Goal: Navigation & Orientation: Find specific page/section

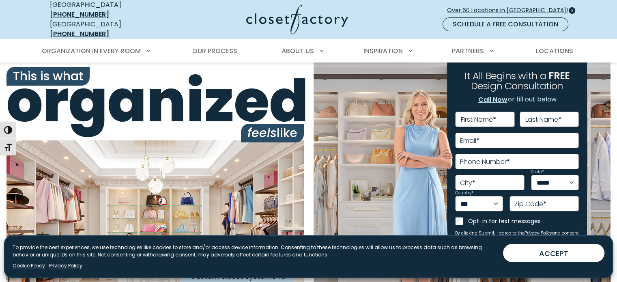
click at [498, 11] on span "Over 60 Locations in [GEOGRAPHIC_DATA]!" at bounding box center [510, 10] width 127 height 9
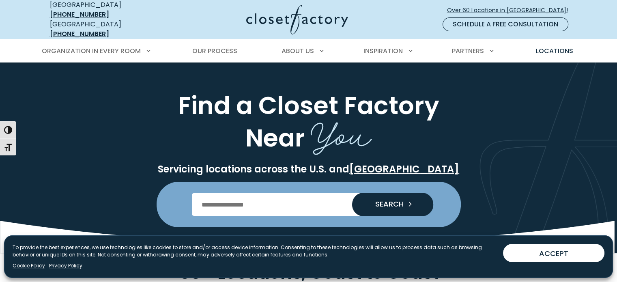
click at [259, 199] on input "Enter Postal Code" at bounding box center [308, 204] width 233 height 23
type input "*****"
click at [401, 200] on span "SEARCH" at bounding box center [386, 203] width 35 height 7
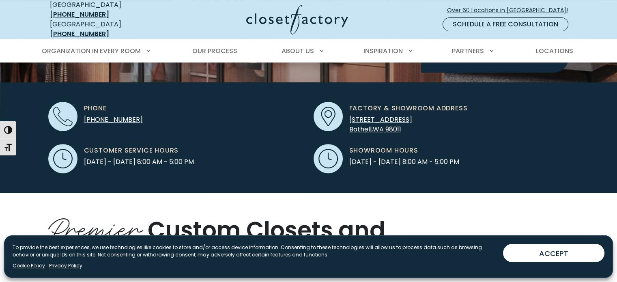
scroll to position [325, 0]
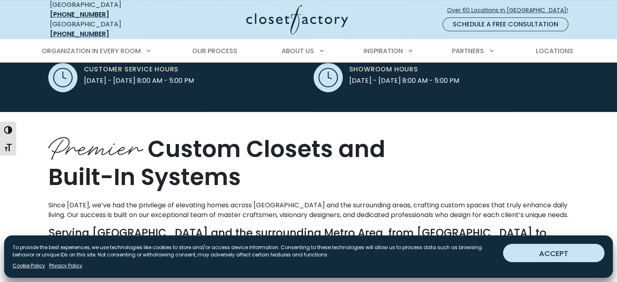
click at [534, 251] on button "ACCEPT" at bounding box center [553, 253] width 101 height 18
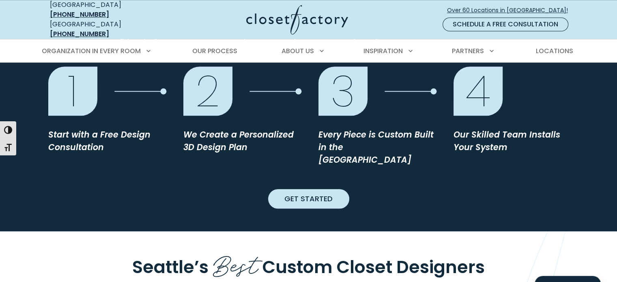
scroll to position [933, 0]
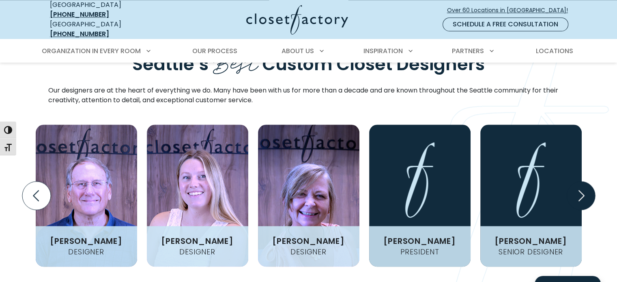
click at [583, 181] on icon "Next slide" at bounding box center [580, 195] width 28 height 28
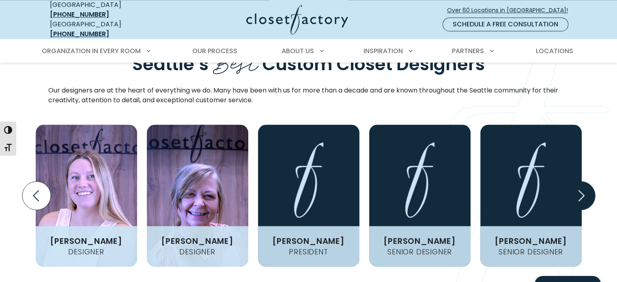
click at [583, 181] on icon "Next slide" at bounding box center [580, 195] width 28 height 28
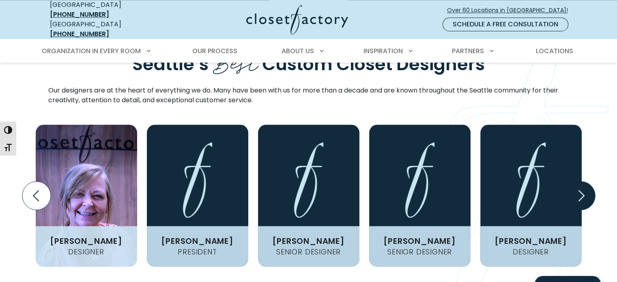
click at [577, 181] on icon "Next slide" at bounding box center [580, 195] width 28 height 28
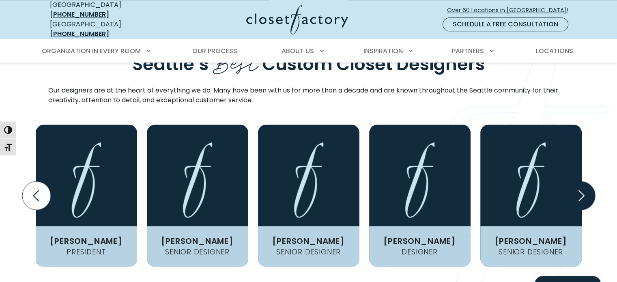
click at [577, 181] on icon "Next slide" at bounding box center [580, 195] width 28 height 28
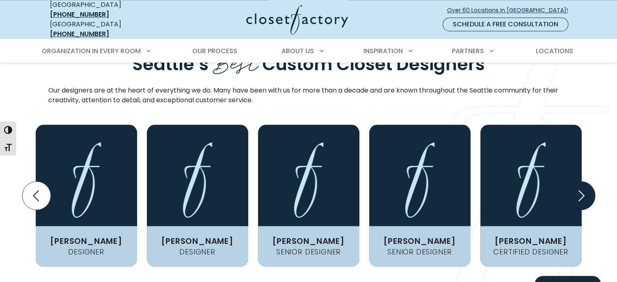
click at [577, 181] on icon "Next slide" at bounding box center [580, 195] width 28 height 28
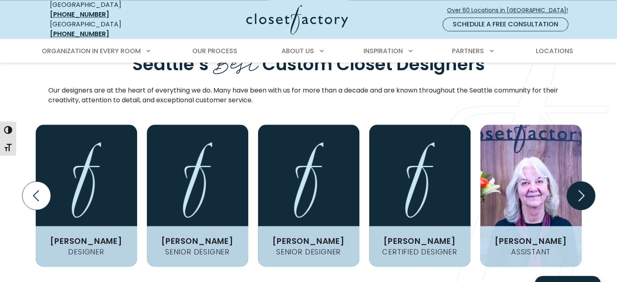
click at [577, 181] on icon "Next slide" at bounding box center [580, 195] width 28 height 28
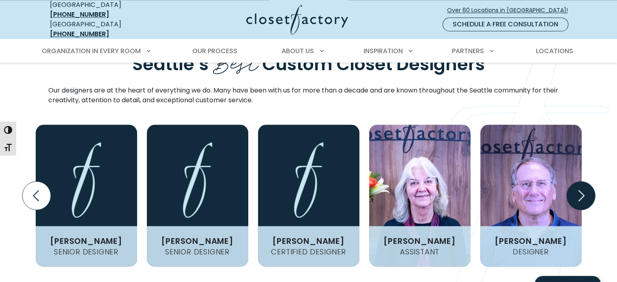
click at [577, 181] on icon "Next slide" at bounding box center [580, 195] width 28 height 28
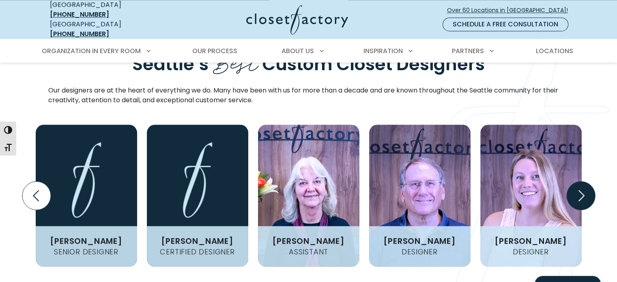
click at [577, 181] on icon "Next slide" at bounding box center [580, 195] width 28 height 28
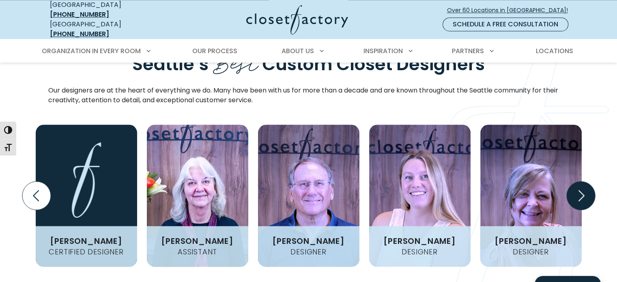
click at [578, 181] on icon "Next slide" at bounding box center [580, 195] width 28 height 28
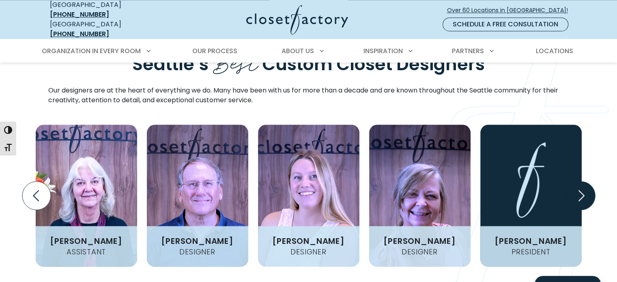
click at [578, 181] on icon "Next slide" at bounding box center [580, 195] width 28 height 28
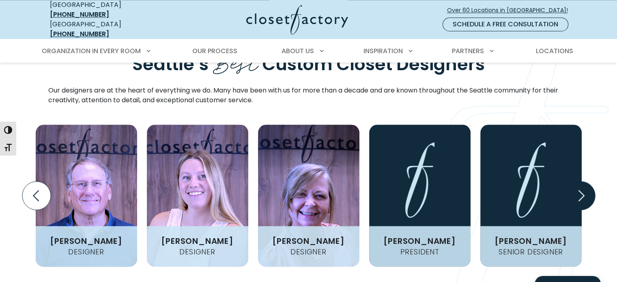
click at [578, 181] on icon "Next slide" at bounding box center [580, 195] width 28 height 28
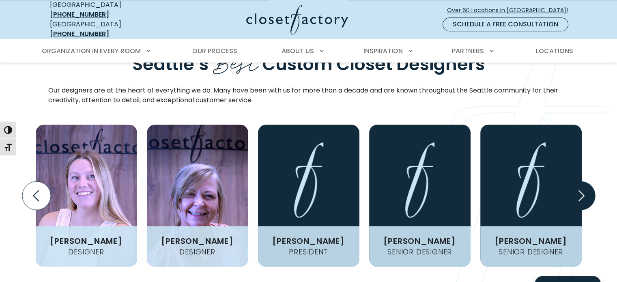
click at [578, 181] on icon "Next slide" at bounding box center [580, 195] width 28 height 28
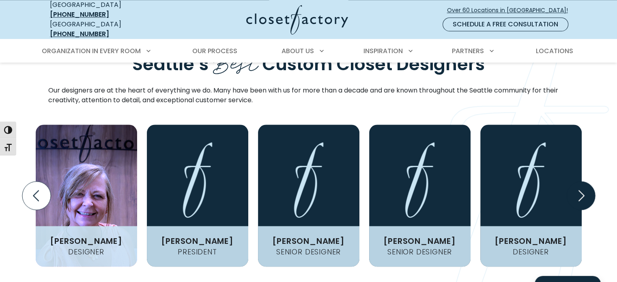
click at [578, 181] on icon "Next slide" at bounding box center [580, 195] width 28 height 28
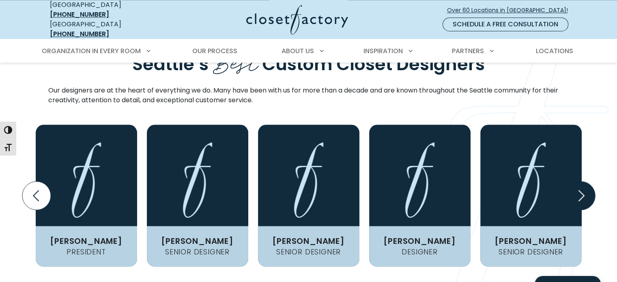
click at [581, 181] on icon "Next slide" at bounding box center [580, 195] width 28 height 28
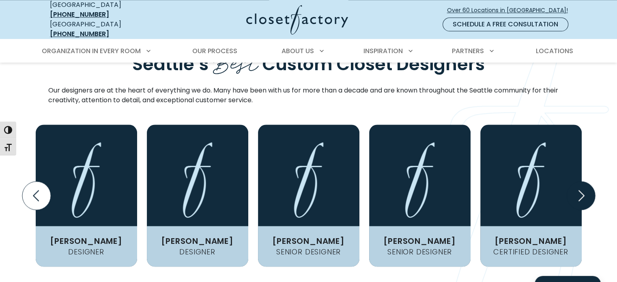
click at [581, 181] on icon "Next slide" at bounding box center [580, 195] width 28 height 28
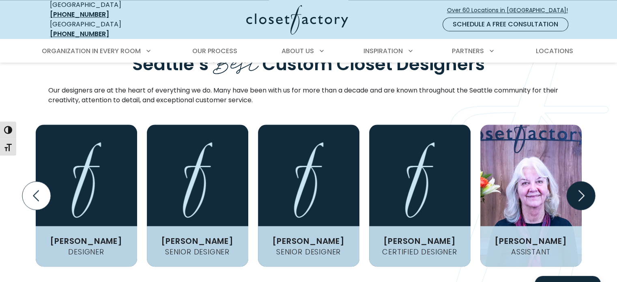
click at [581, 181] on icon "Next slide" at bounding box center [580, 195] width 28 height 28
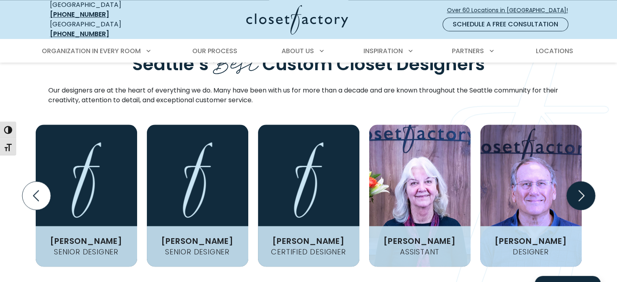
click at [581, 181] on icon "Next slide" at bounding box center [580, 195] width 28 height 28
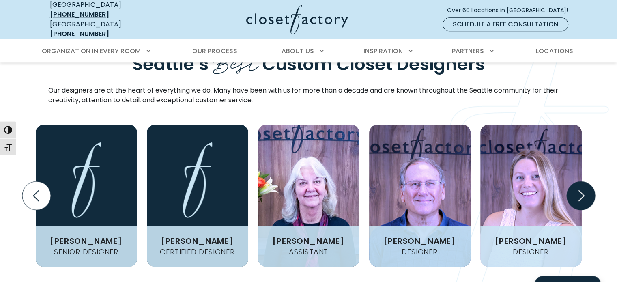
click at [581, 181] on icon "Next slide" at bounding box center [580, 195] width 28 height 28
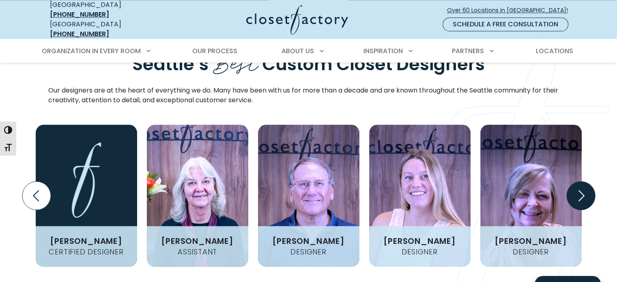
click at [581, 181] on icon "Next slide" at bounding box center [580, 195] width 28 height 28
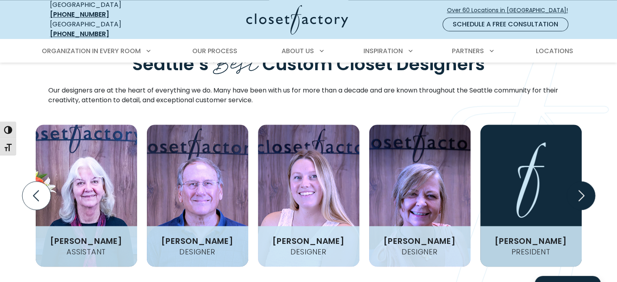
click at [585, 181] on icon "Next slide" at bounding box center [580, 195] width 28 height 28
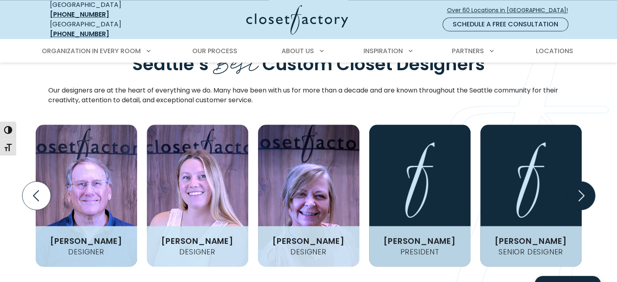
click at [585, 181] on icon "Next slide" at bounding box center [580, 195] width 28 height 28
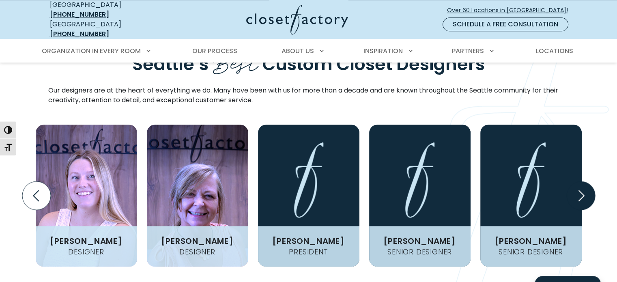
click at [585, 181] on icon "Next slide" at bounding box center [580, 195] width 28 height 28
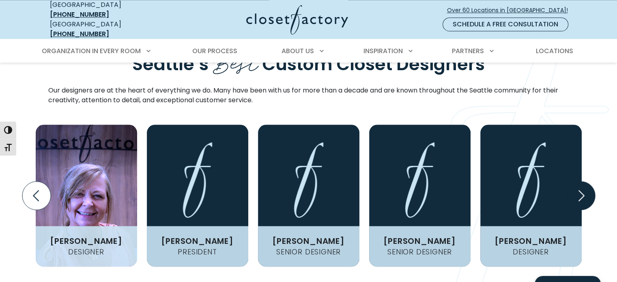
click at [588, 181] on icon "Next slide" at bounding box center [580, 195] width 28 height 28
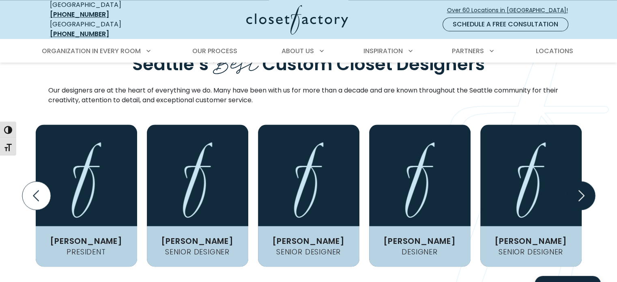
click at [588, 181] on icon "Next slide" at bounding box center [580, 195] width 28 height 28
click at [584, 181] on icon "Next slide" at bounding box center [580, 195] width 28 height 28
click at [583, 181] on icon "Next slide" at bounding box center [580, 195] width 28 height 28
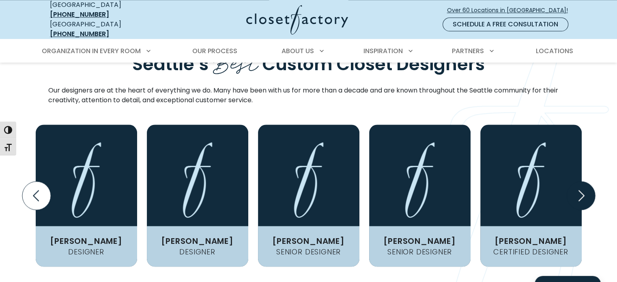
click at [583, 181] on icon "Next slide" at bounding box center [580, 195] width 28 height 28
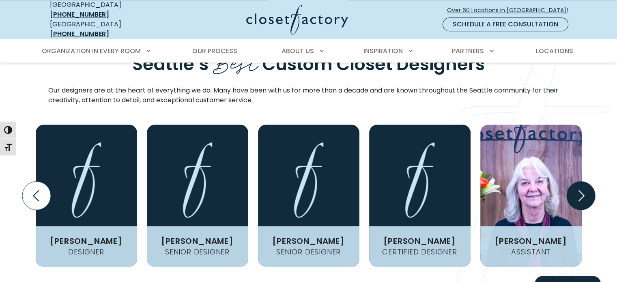
click at [583, 181] on icon "Next slide" at bounding box center [580, 195] width 28 height 28
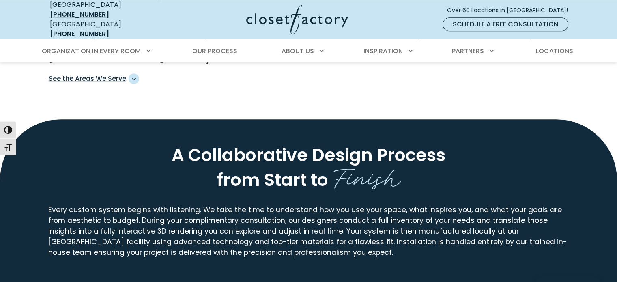
scroll to position [446, 0]
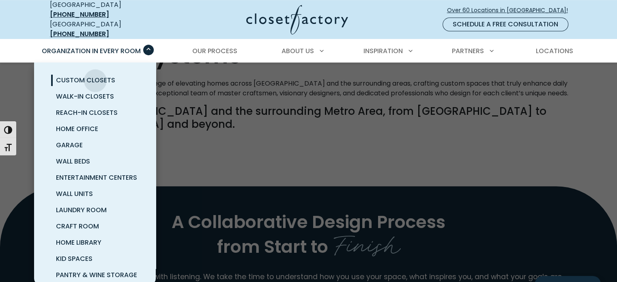
click at [95, 75] on span "Custom Closets" at bounding box center [85, 79] width 59 height 9
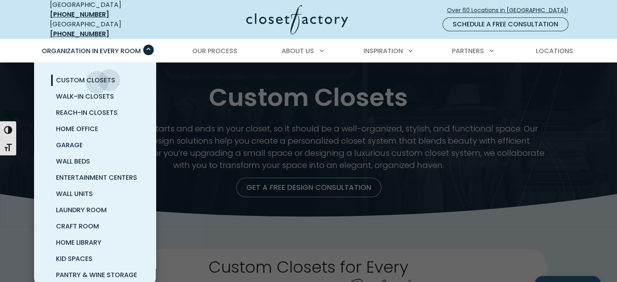
click at [97, 76] on span "Custom Closets" at bounding box center [85, 79] width 59 height 9
